Goal: Find contact information: Find contact information

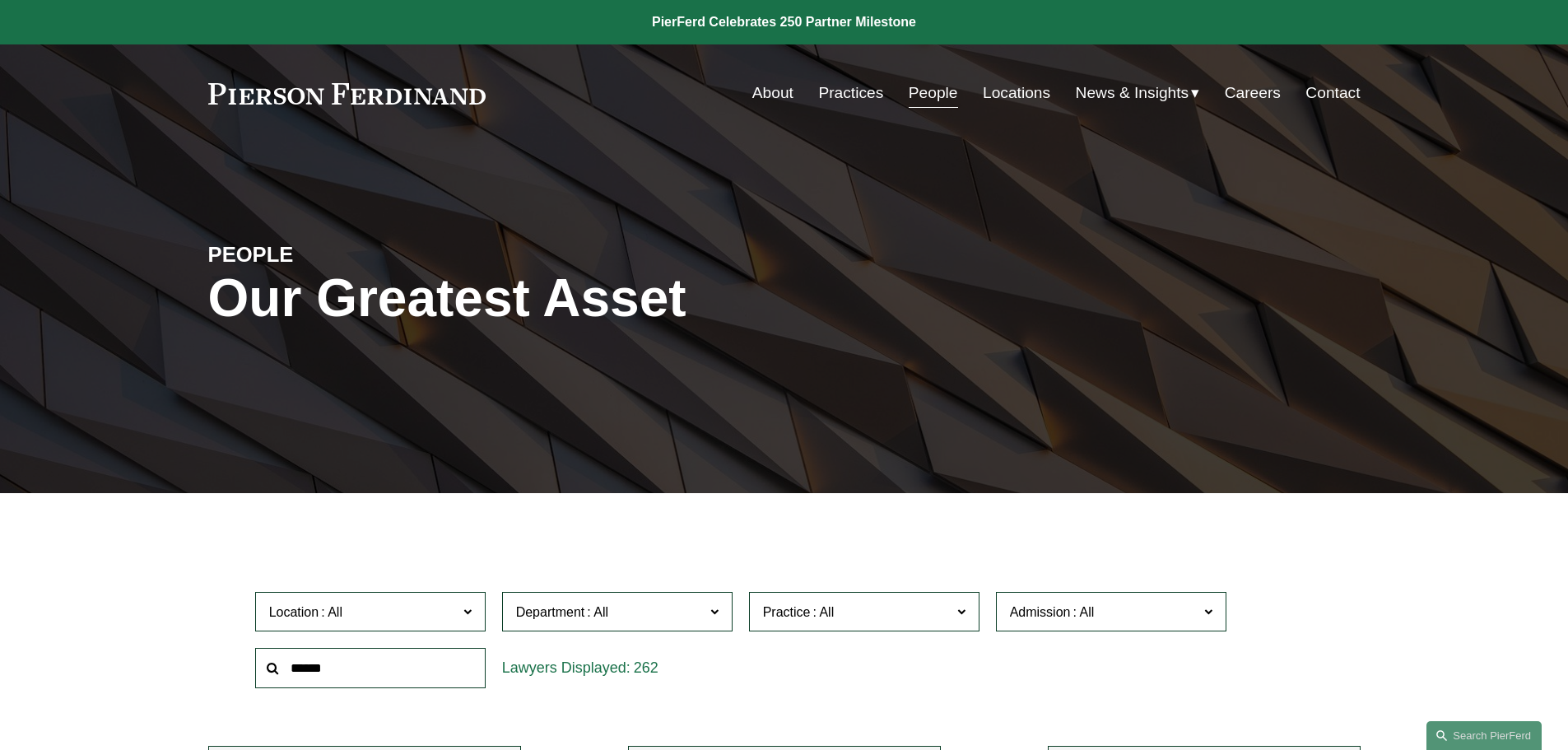
drag, startPoint x: 219, startPoint y: 91, endPoint x: 446, endPoint y: 74, distance: 227.6
click at [446, 74] on div "Skip to Content About Practices People Locations" at bounding box center [784, 93] width 1568 height 97
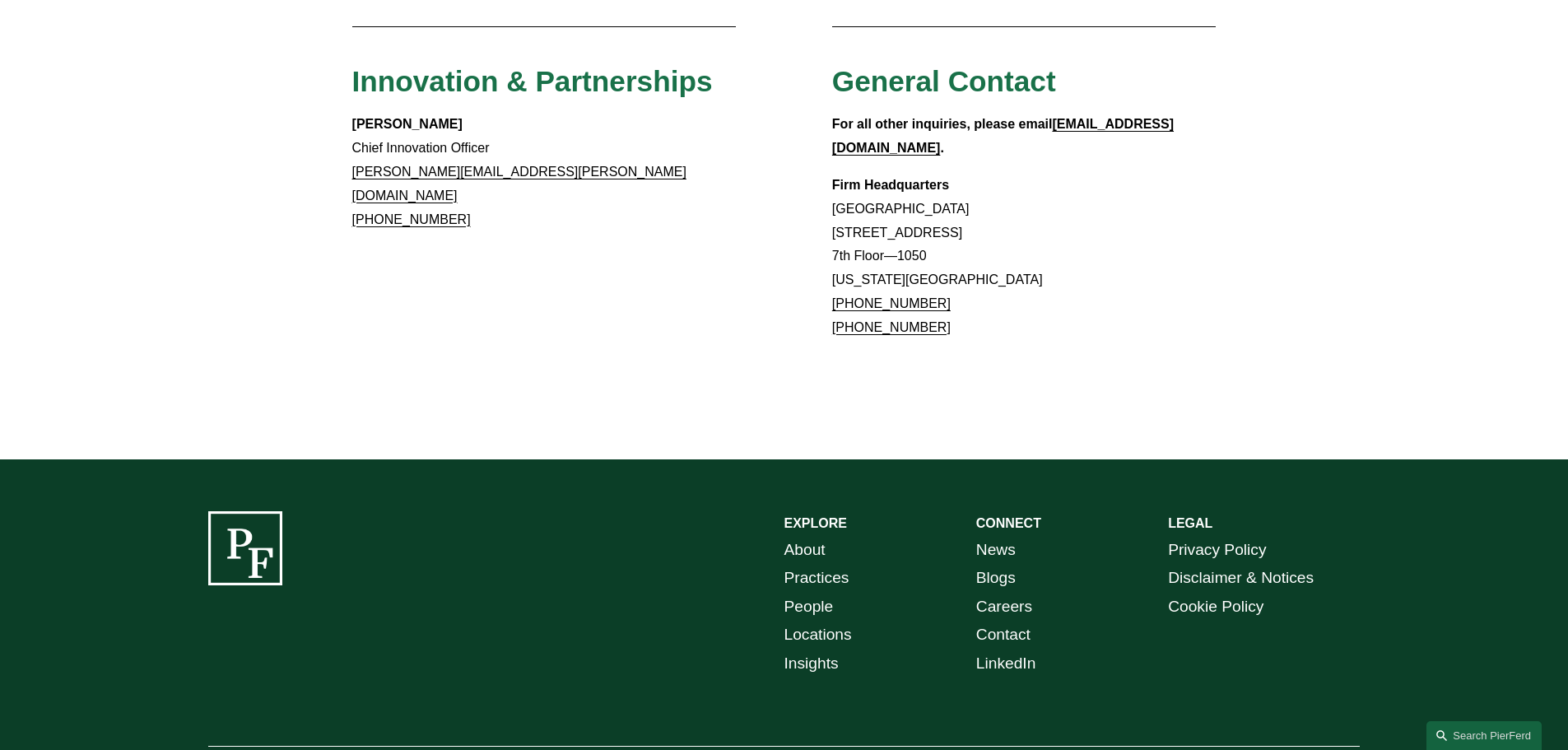
scroll to position [1538, 0]
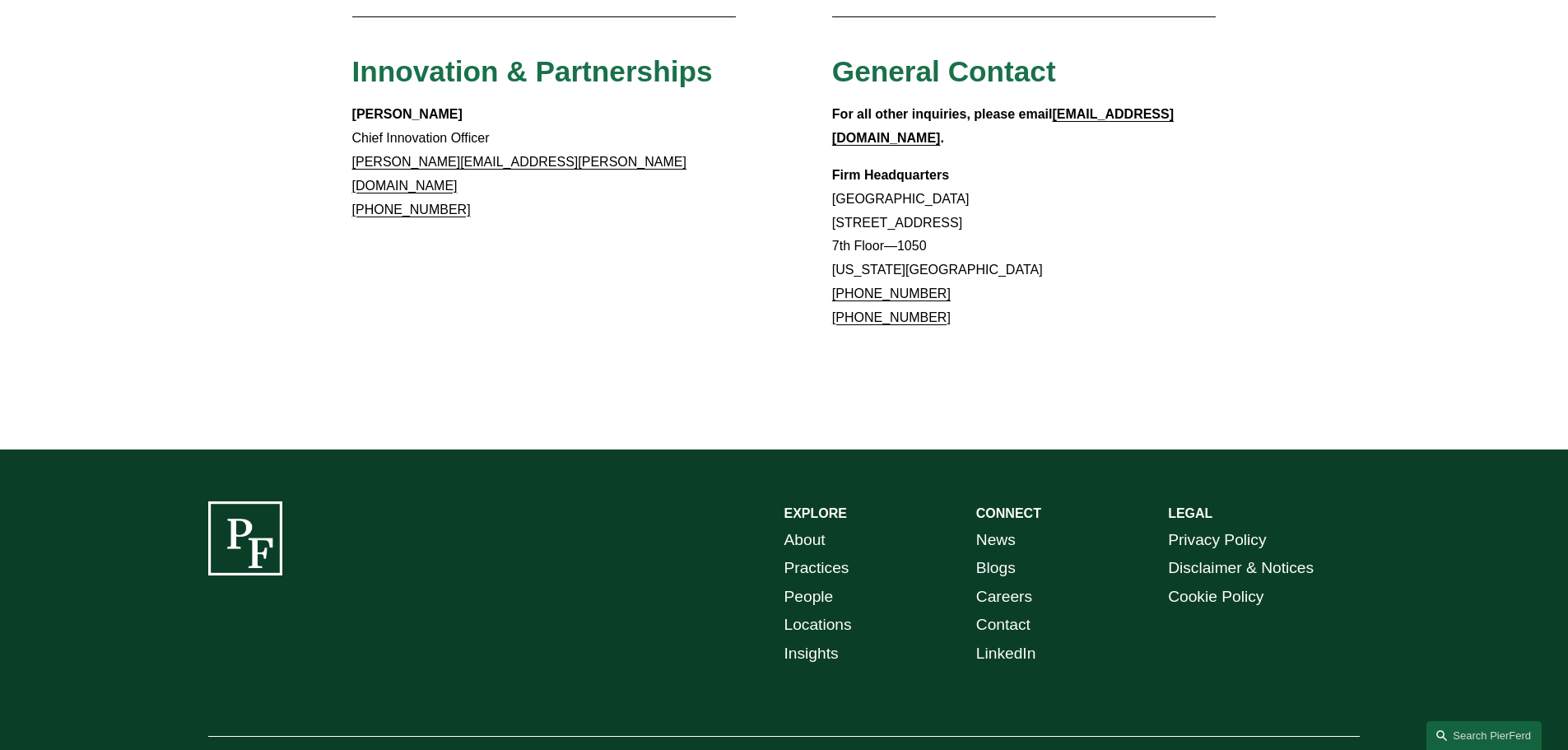
click at [824, 554] on link "Practices" at bounding box center [816, 568] width 65 height 29
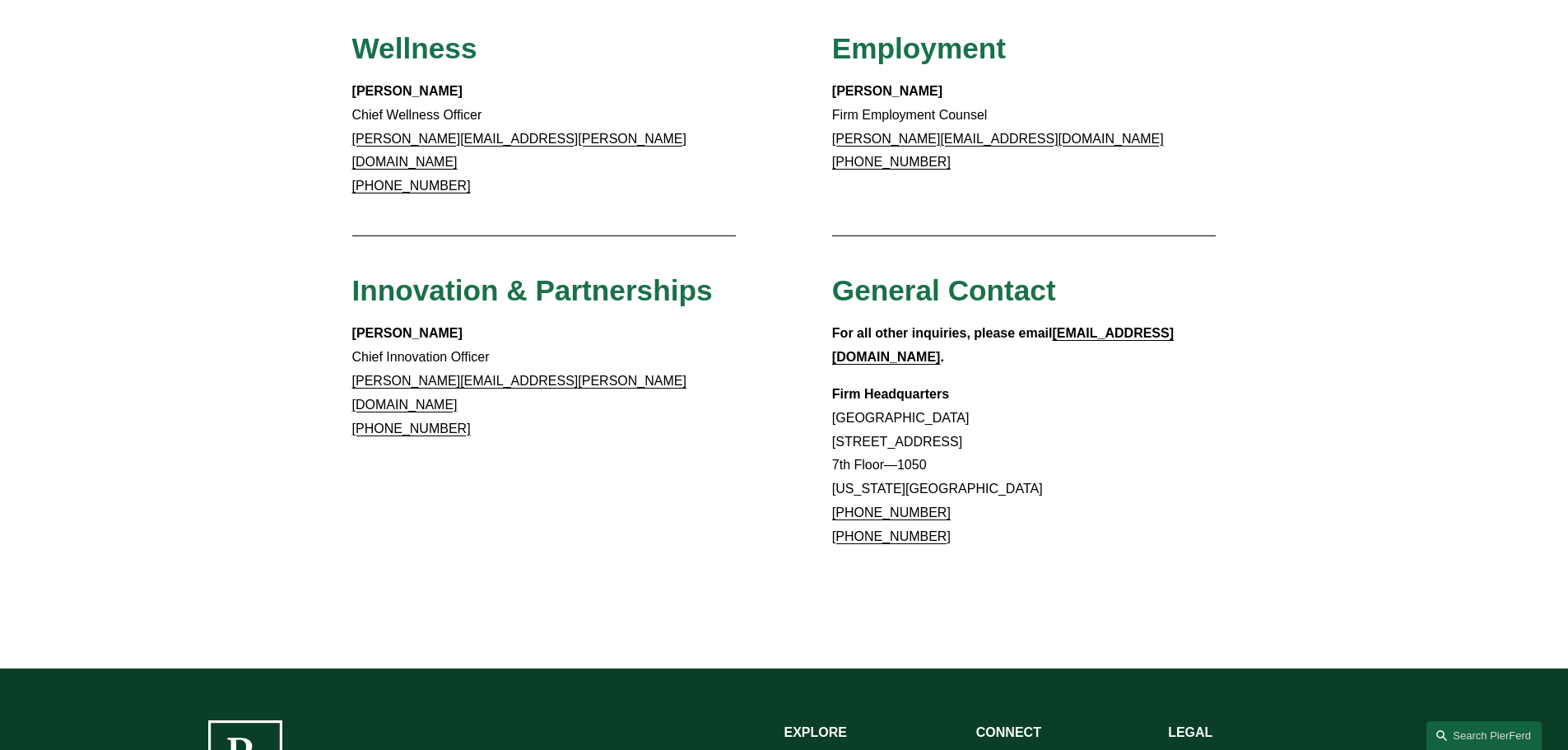
scroll to position [1291, 0]
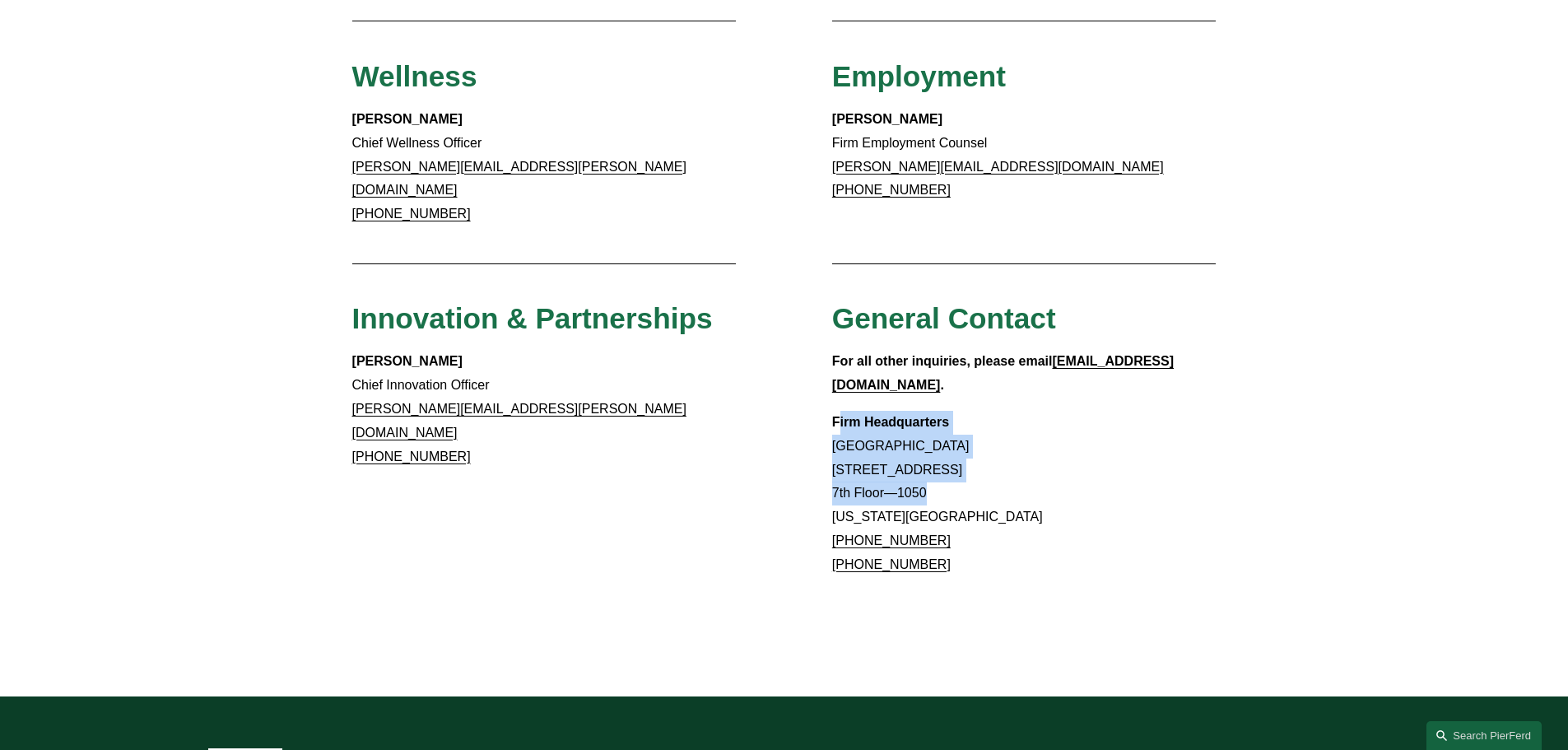
drag, startPoint x: 841, startPoint y: 335, endPoint x: 988, endPoint y: 416, distance: 167.8
click at [988, 416] on p "Firm Headquarters [GEOGRAPHIC_DATA] [STREET_ADDRESS][US_STATE] [PHONE_NUMBER] […" at bounding box center [1024, 493] width 384 height 166
click at [859, 411] on p "Firm Headquarters [GEOGRAPHIC_DATA] [STREET_ADDRESS][US_STATE] [PHONE_NUMBER] […" at bounding box center [1024, 493] width 384 height 166
drag, startPoint x: 826, startPoint y: 361, endPoint x: 977, endPoint y: 429, distance: 165.6
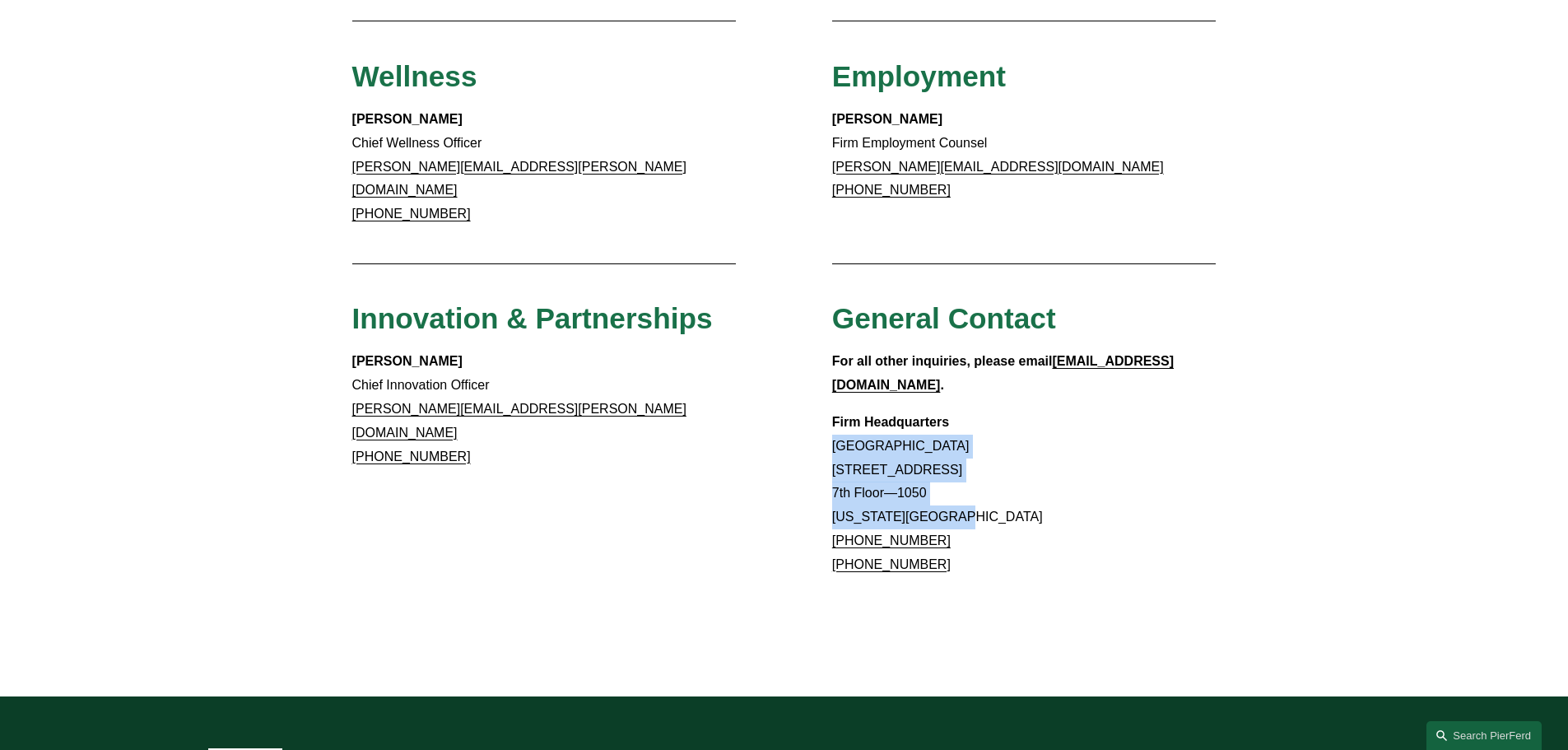
copy p "[GEOGRAPHIC_DATA] [STREET_ADDRESS][US_STATE]"
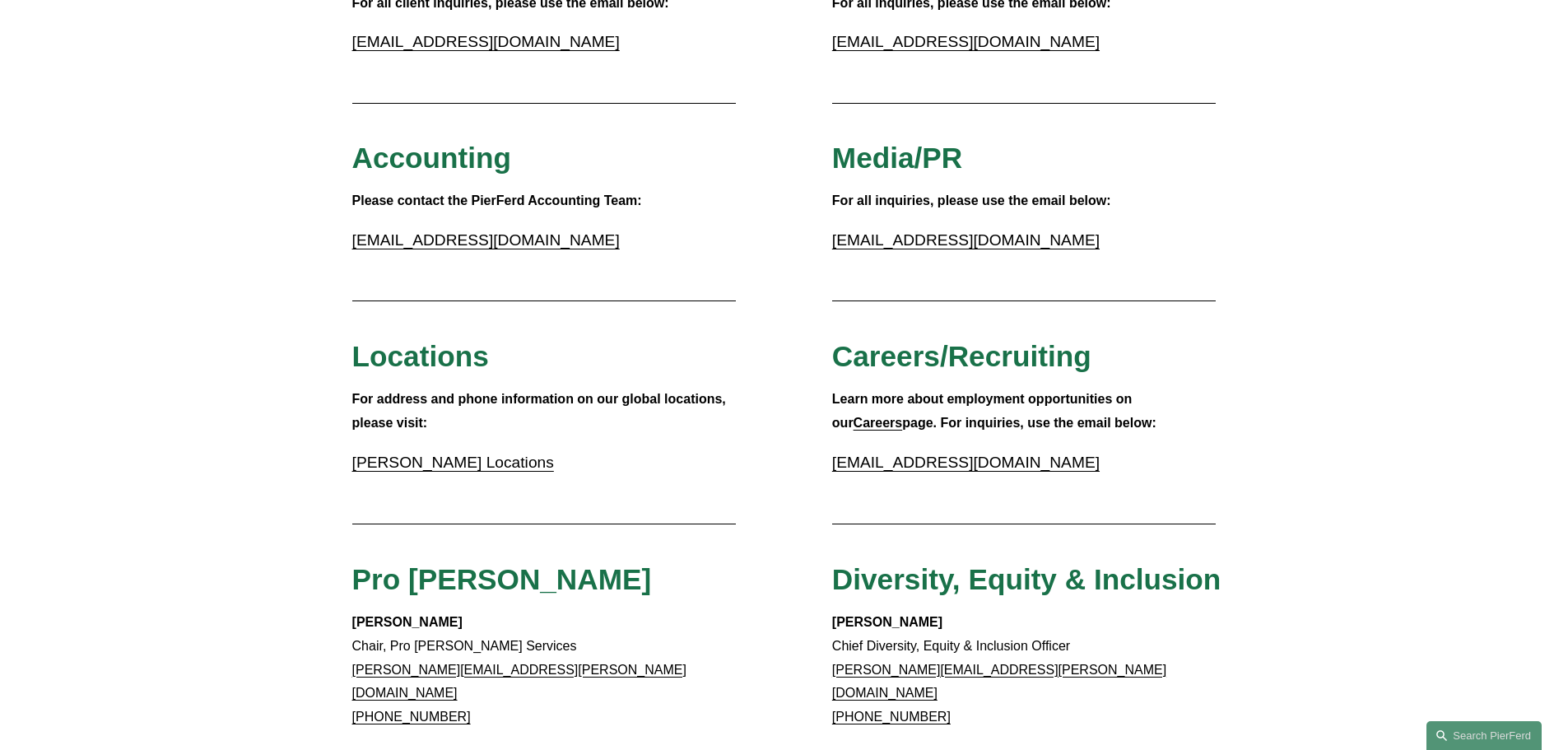
scroll to position [221, 0]
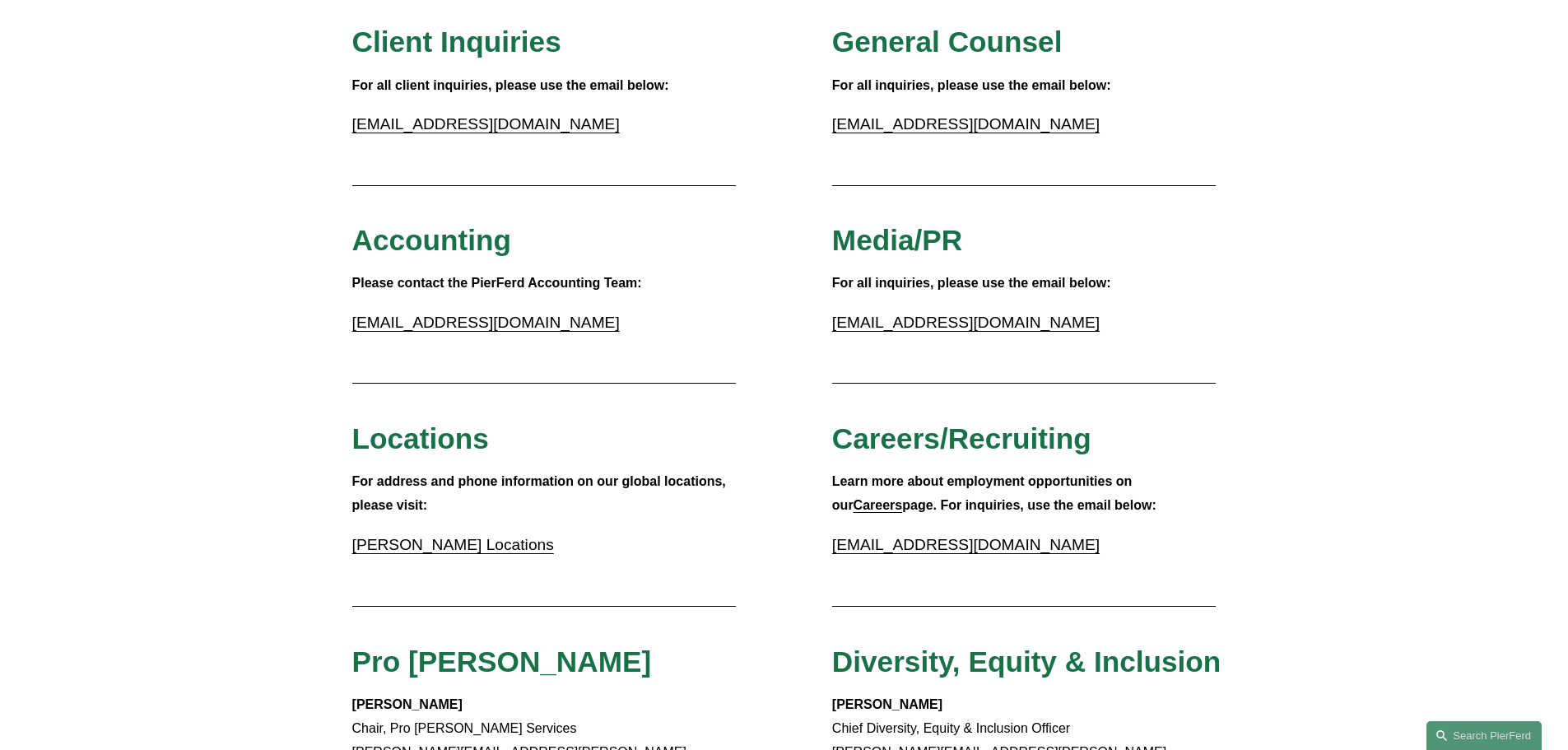
click at [518, 541] on link "[PERSON_NAME] Locations" at bounding box center [453, 544] width 202 height 17
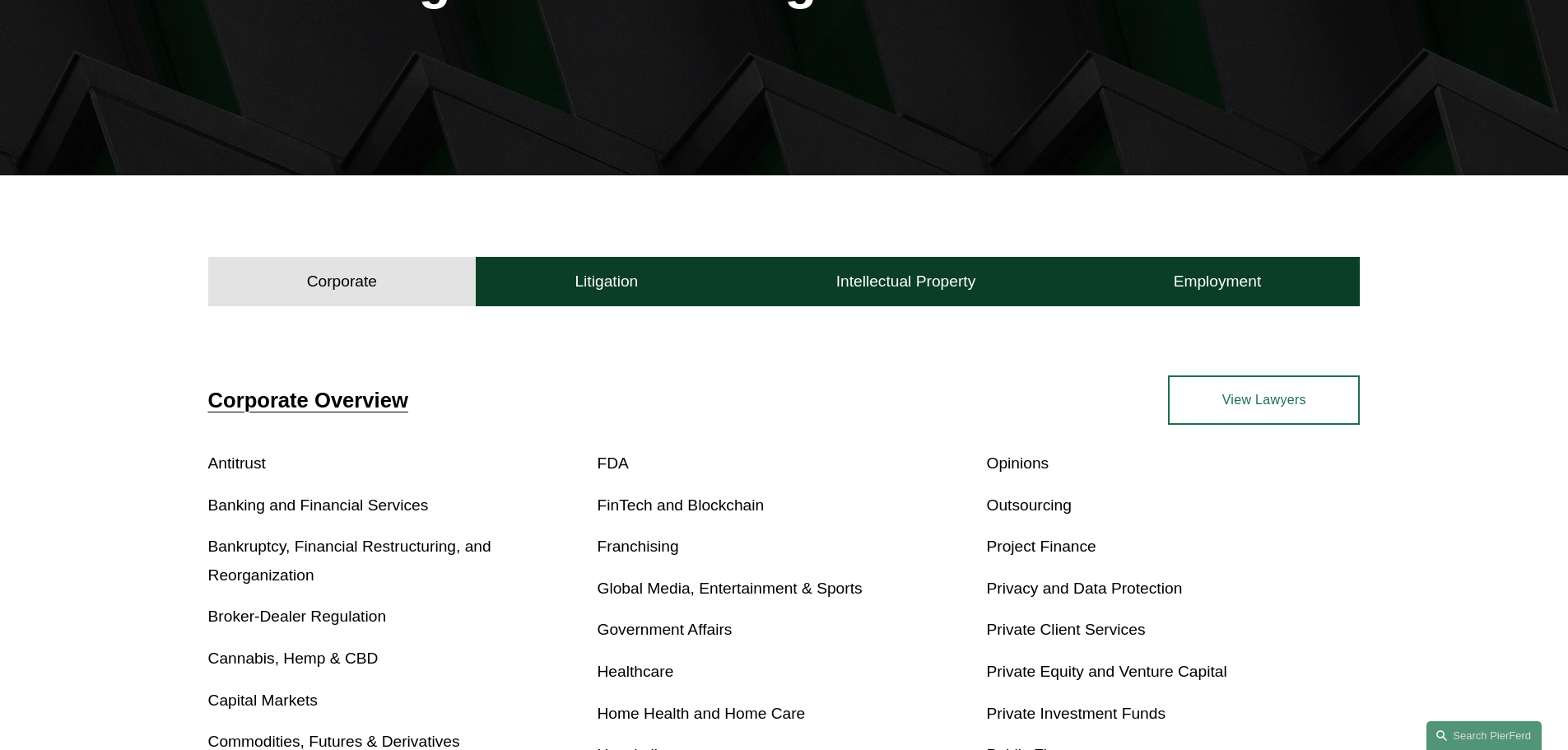
scroll to position [329, 0]
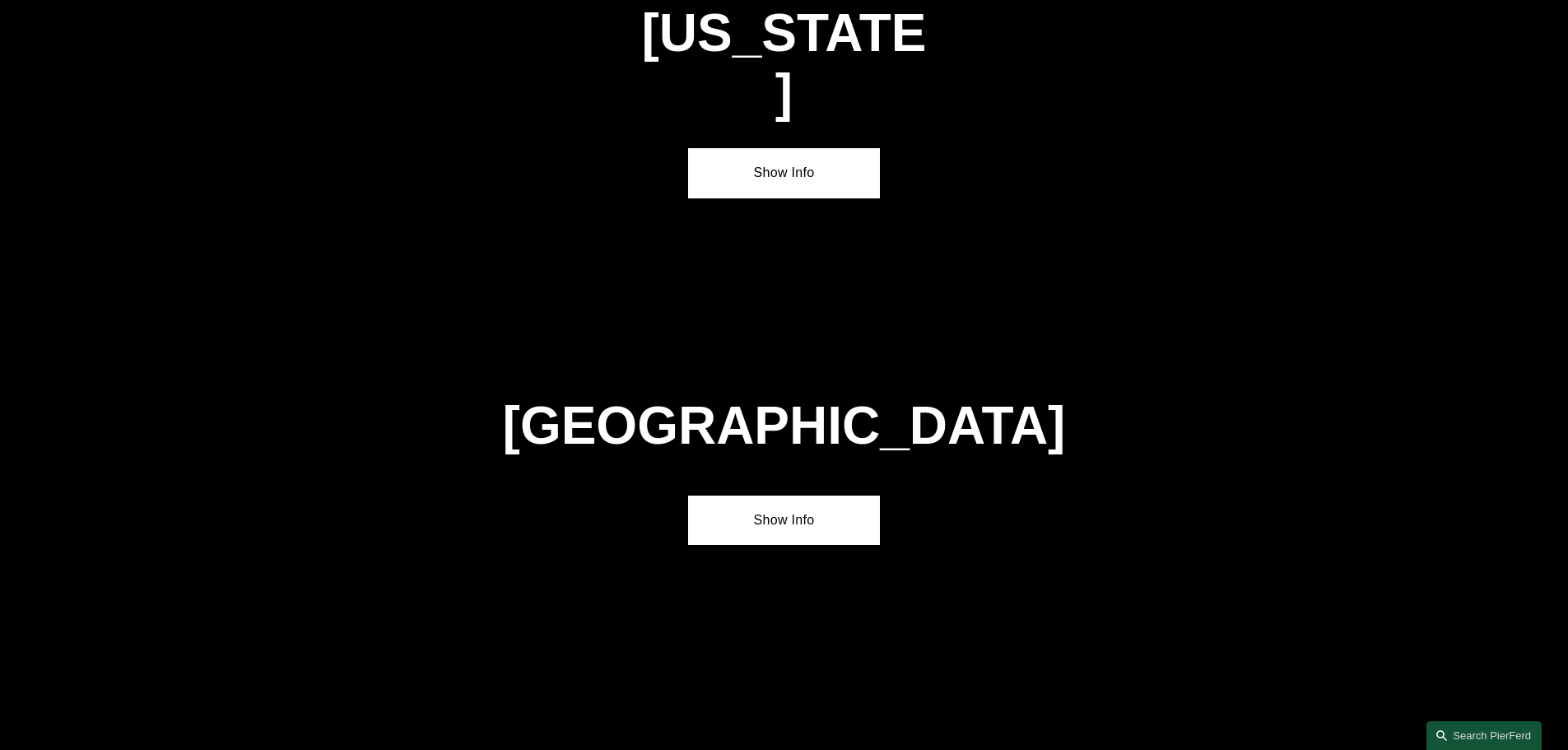
scroll to position [5843, 0]
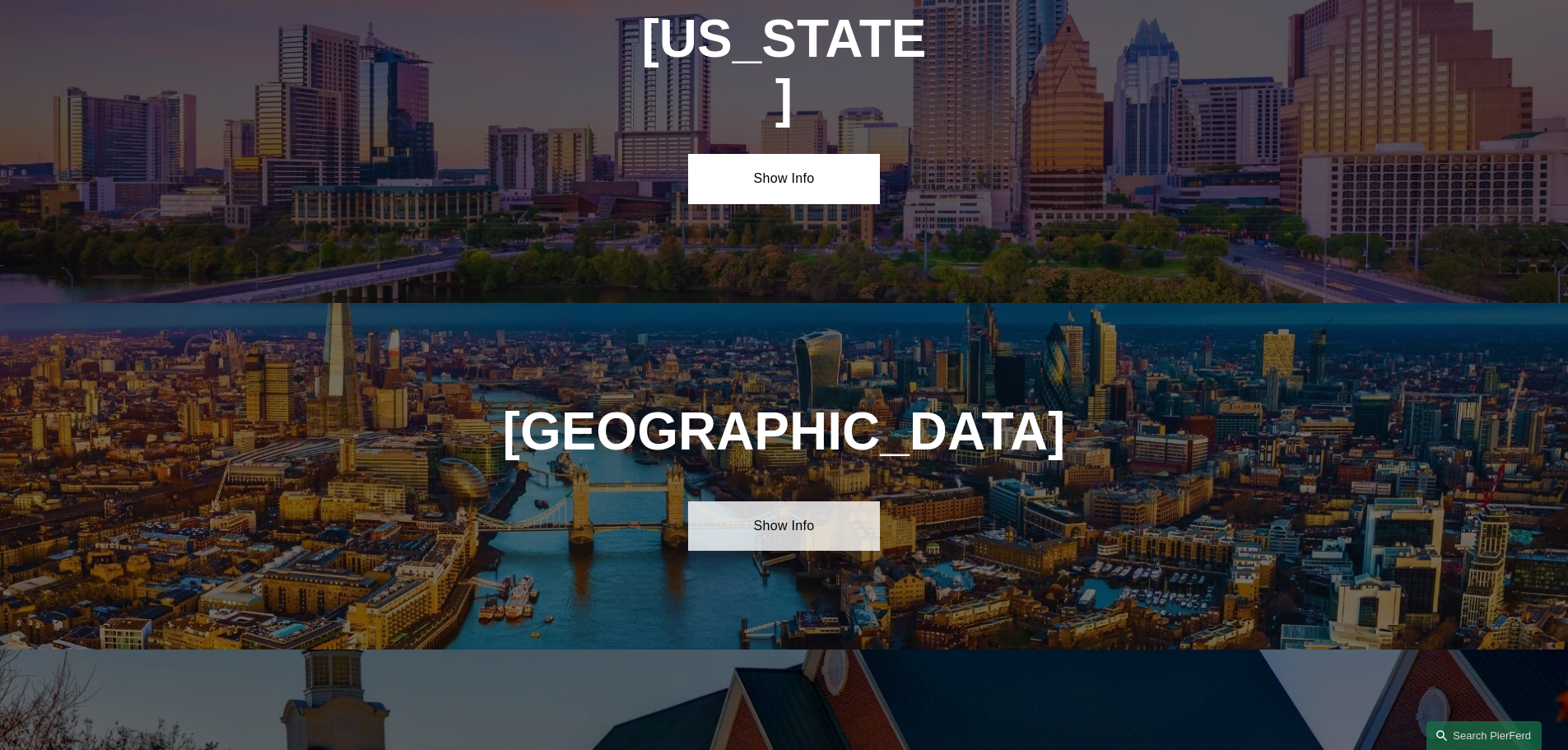
click at [859, 501] on link "Show Info" at bounding box center [784, 526] width 192 height 50
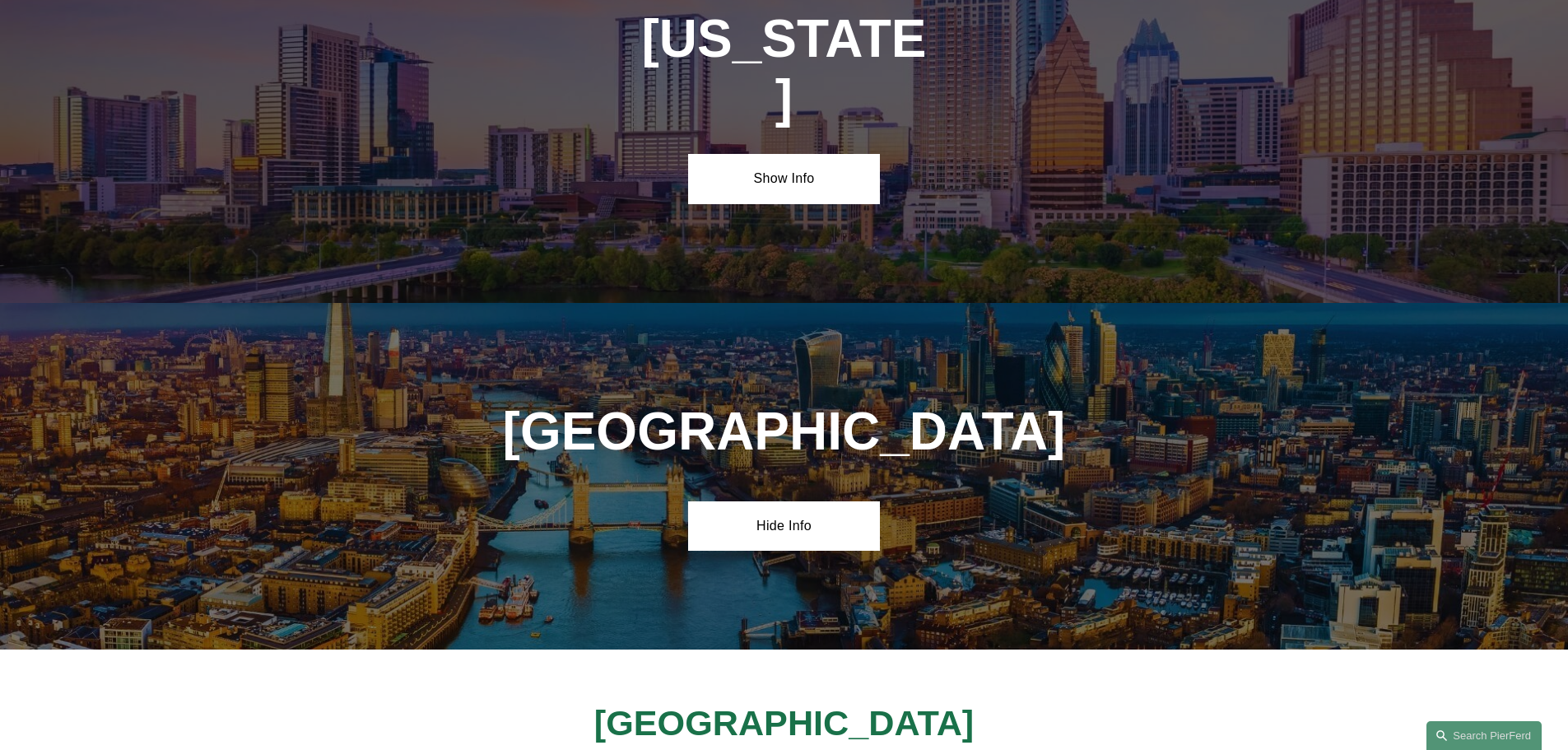
drag, startPoint x: 648, startPoint y: 571, endPoint x: 887, endPoint y: 634, distance: 247.2
copy h4 "Pierson Ferdinand UK LLP 1 King William Street London EC4N 7BJ"
